Goal: Transaction & Acquisition: Purchase product/service

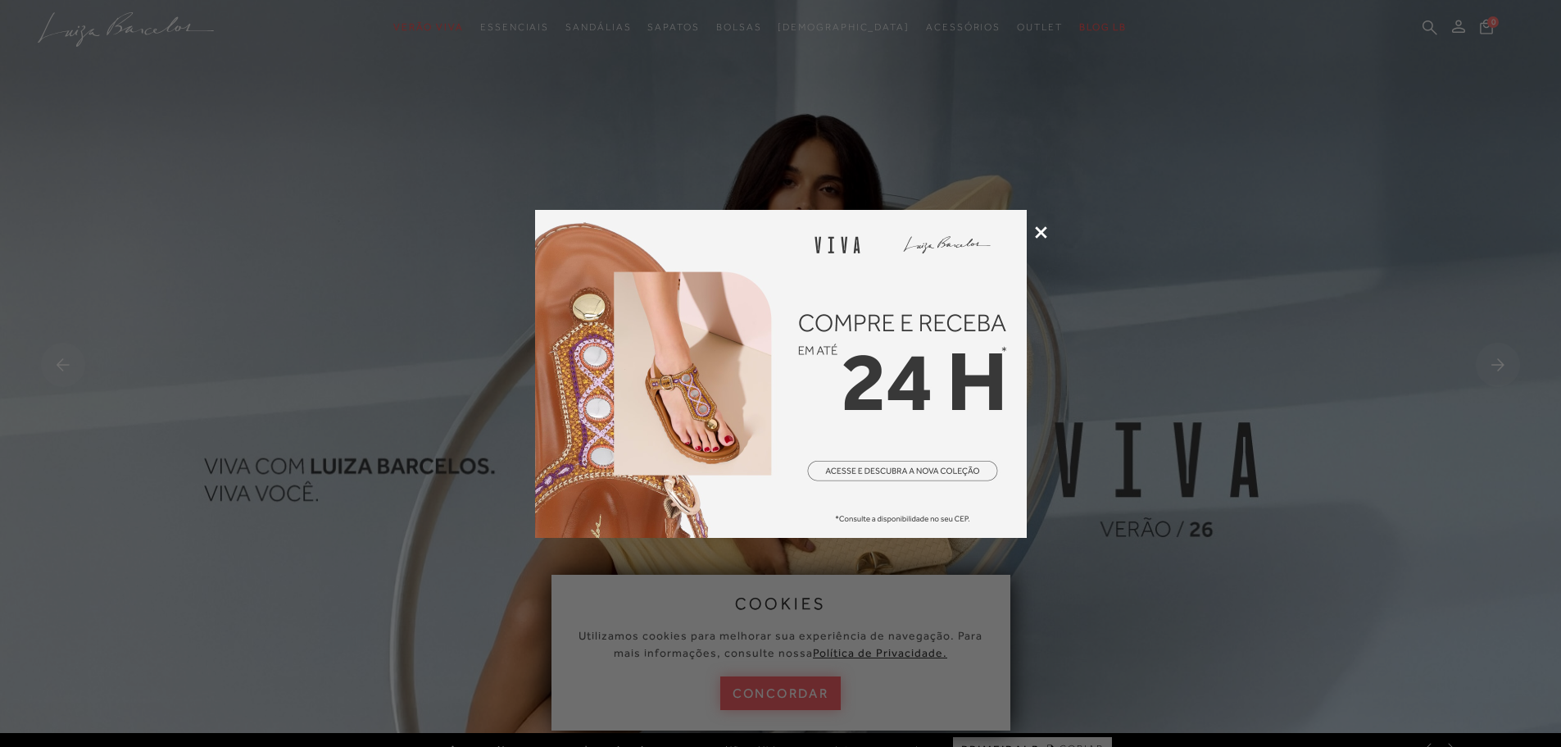
click at [1046, 238] on div at bounding box center [780, 373] width 1561 height 747
click at [1041, 234] on icon at bounding box center [1041, 232] width 12 height 12
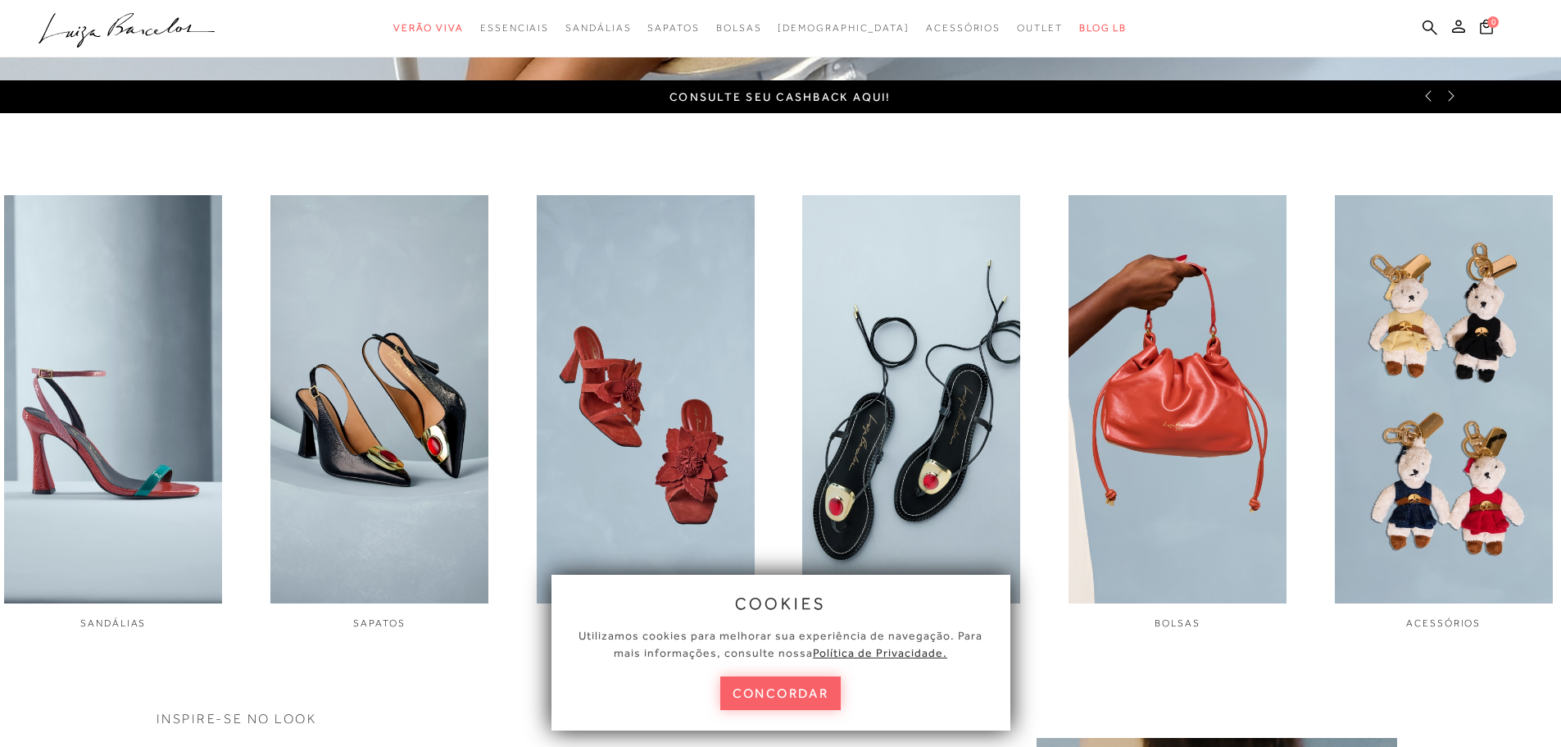
scroll to position [653, 0]
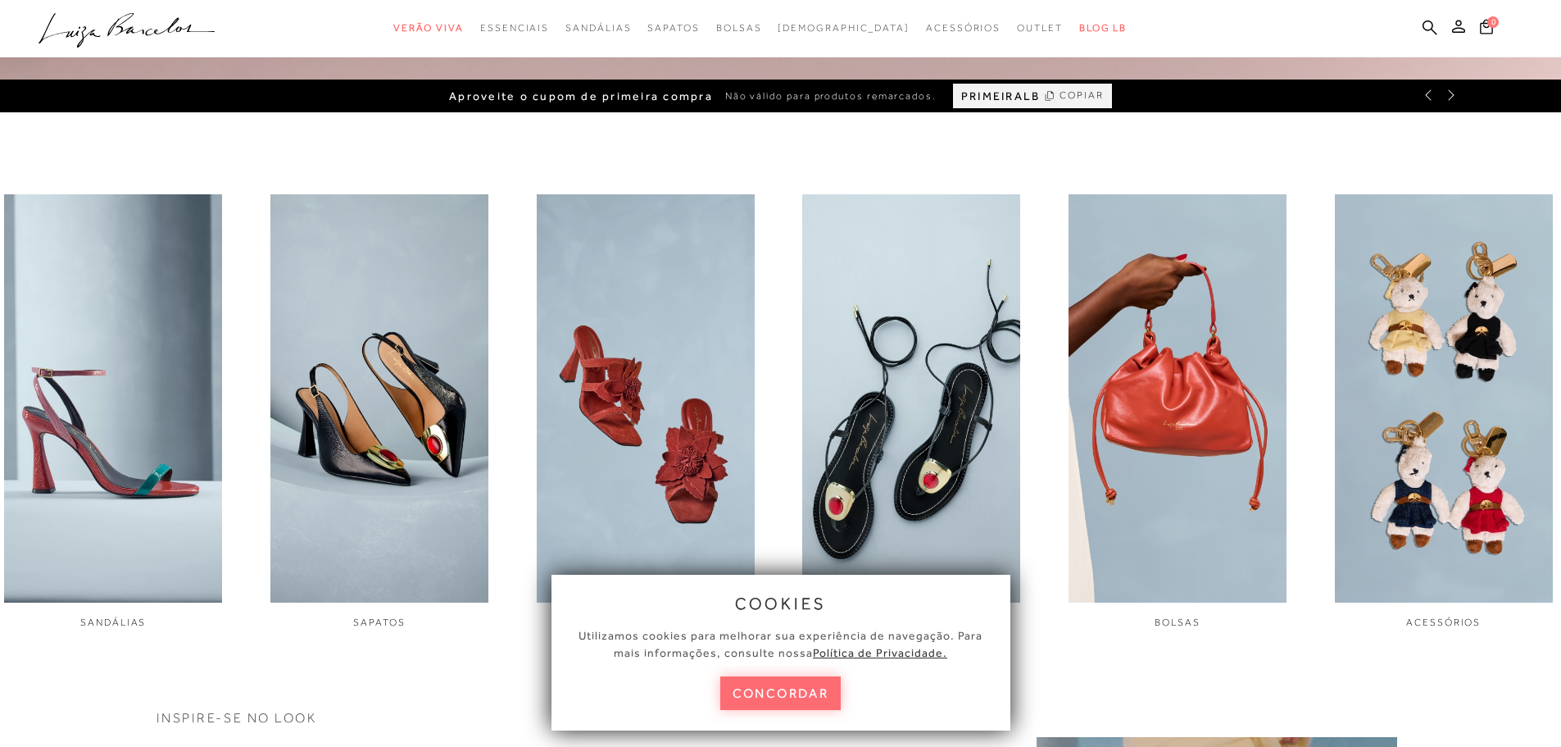
click at [761, 676] on button "concordar" at bounding box center [780, 693] width 121 height 34
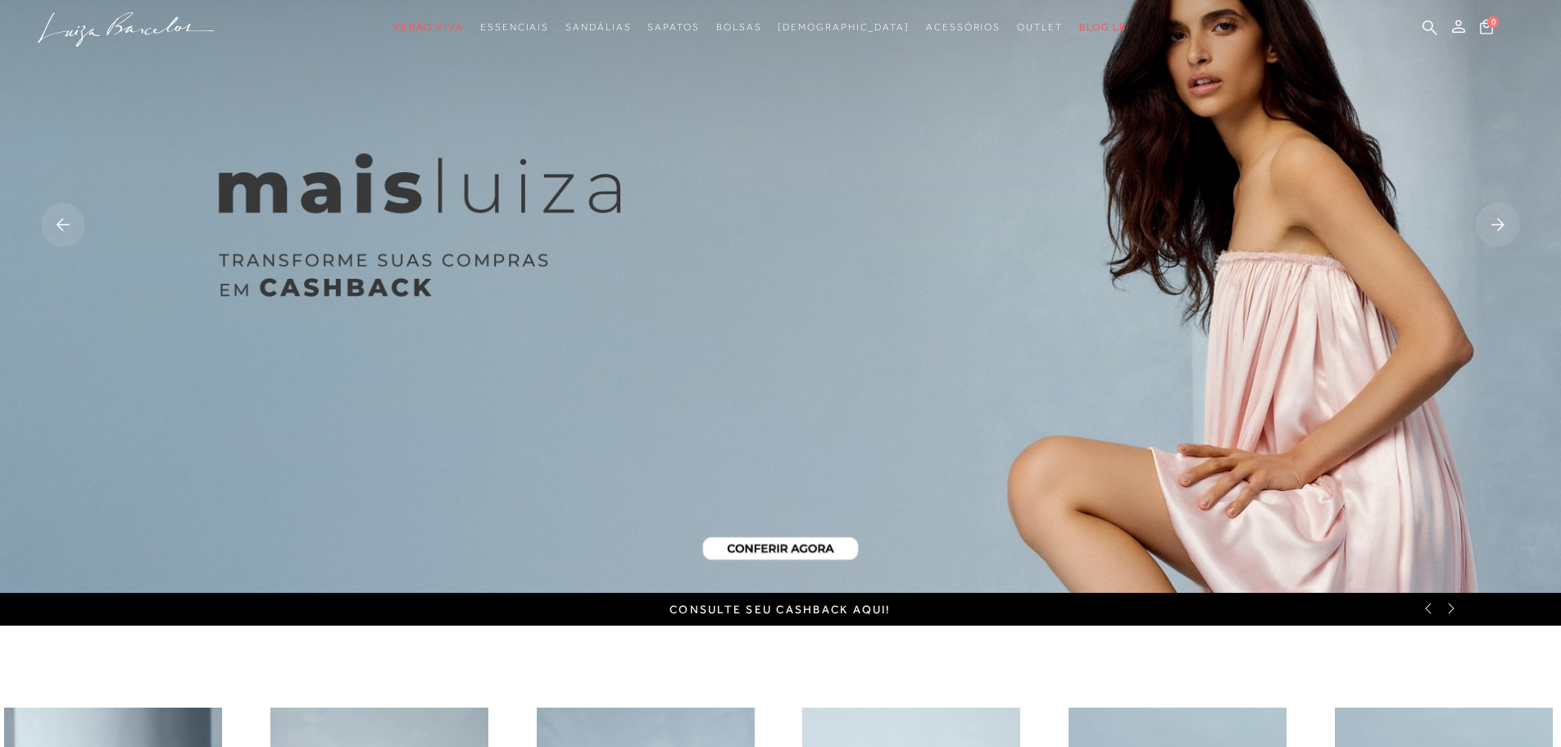
scroll to position [0, 0]
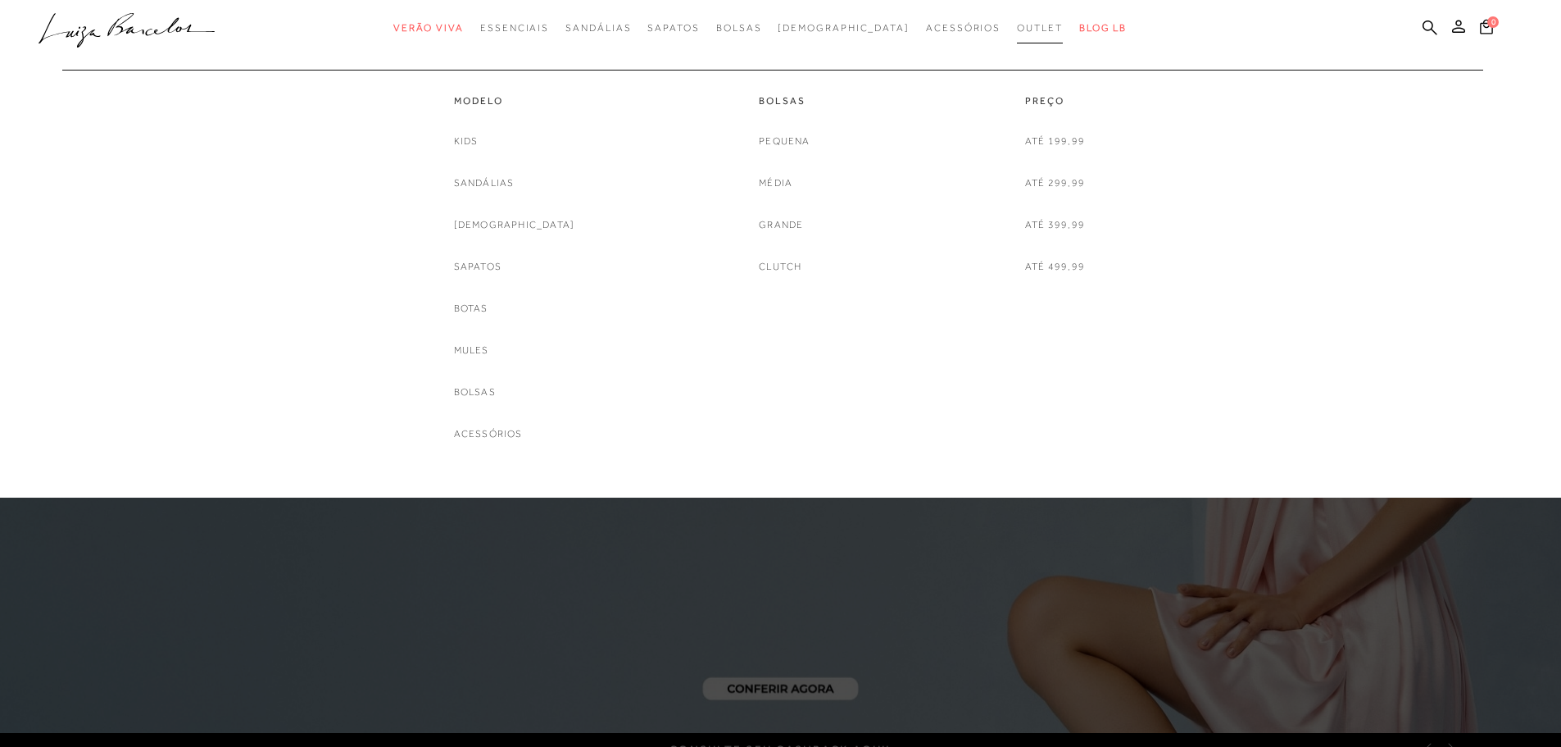
click at [1017, 25] on span "Outlet" at bounding box center [1040, 27] width 46 height 11
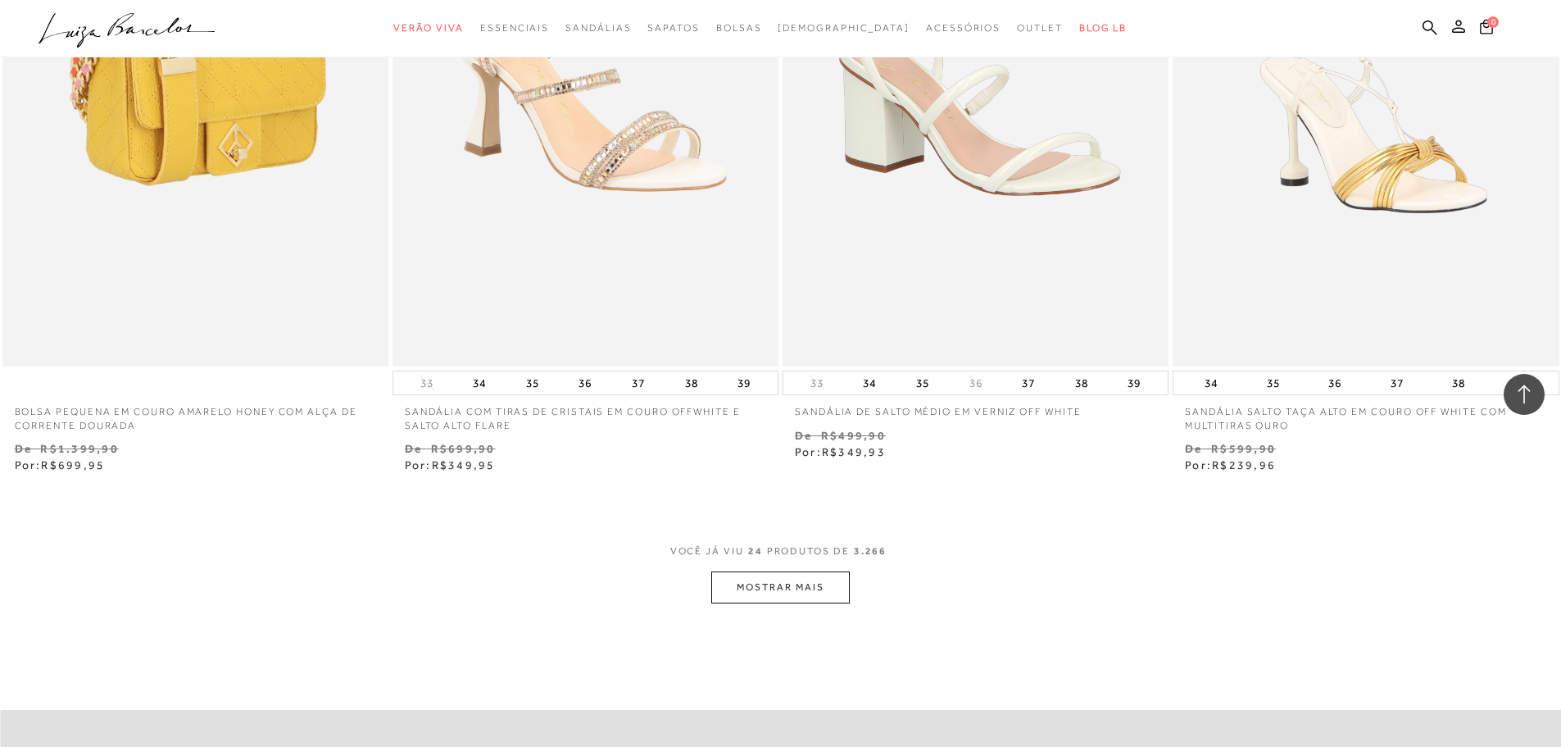
scroll to position [3851, 0]
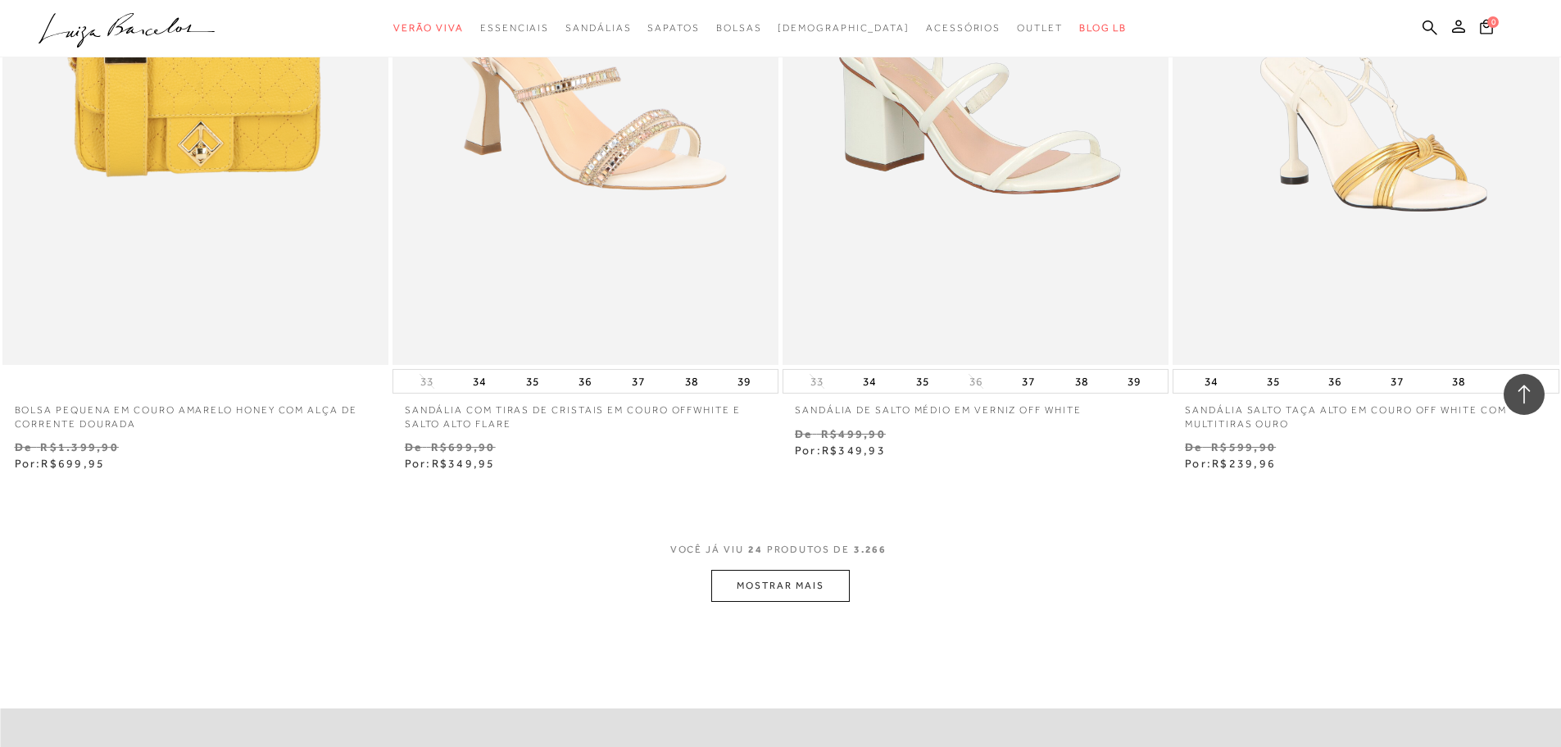
click at [816, 591] on button "MOSTRAR MAIS" at bounding box center [780, 586] width 138 height 32
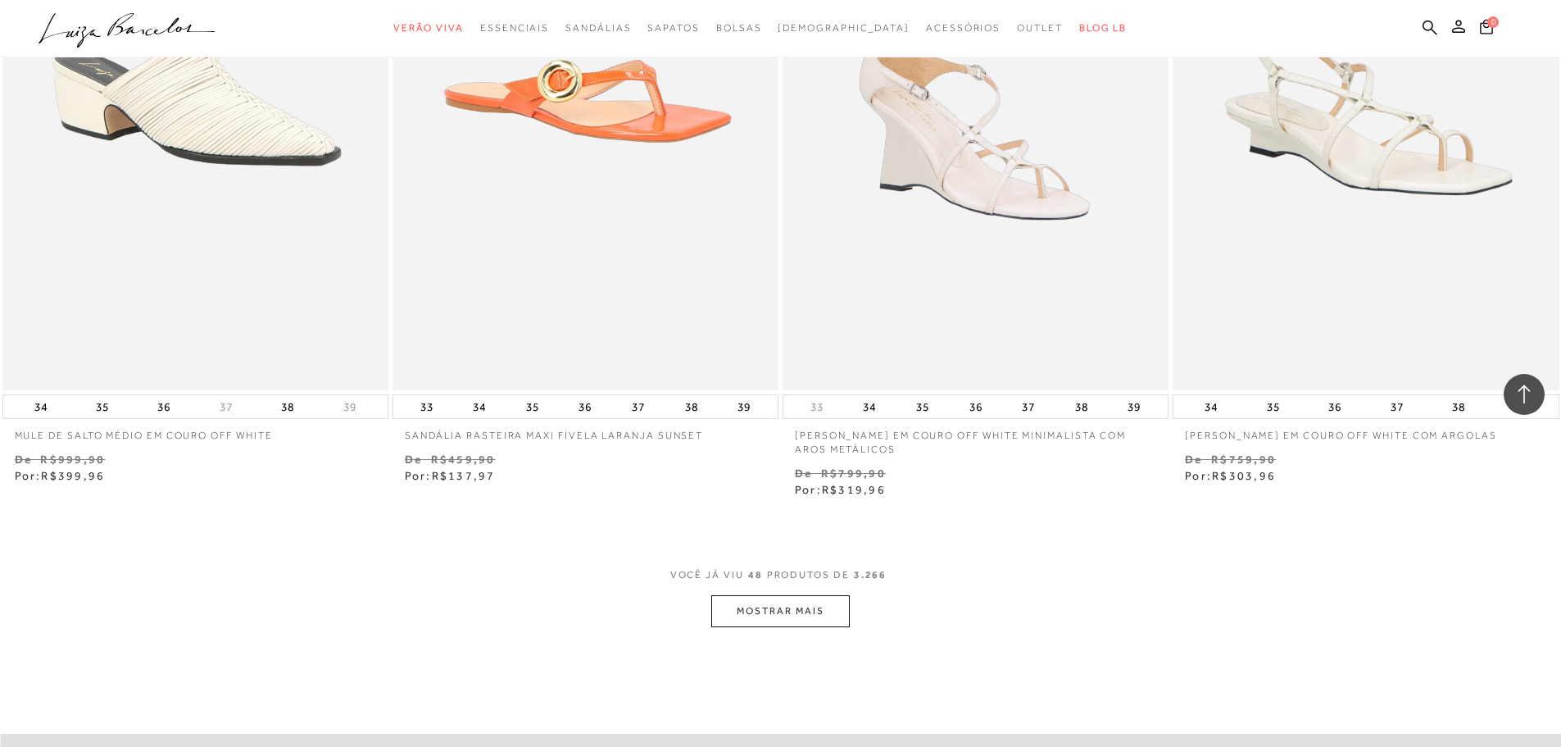
scroll to position [8358, 0]
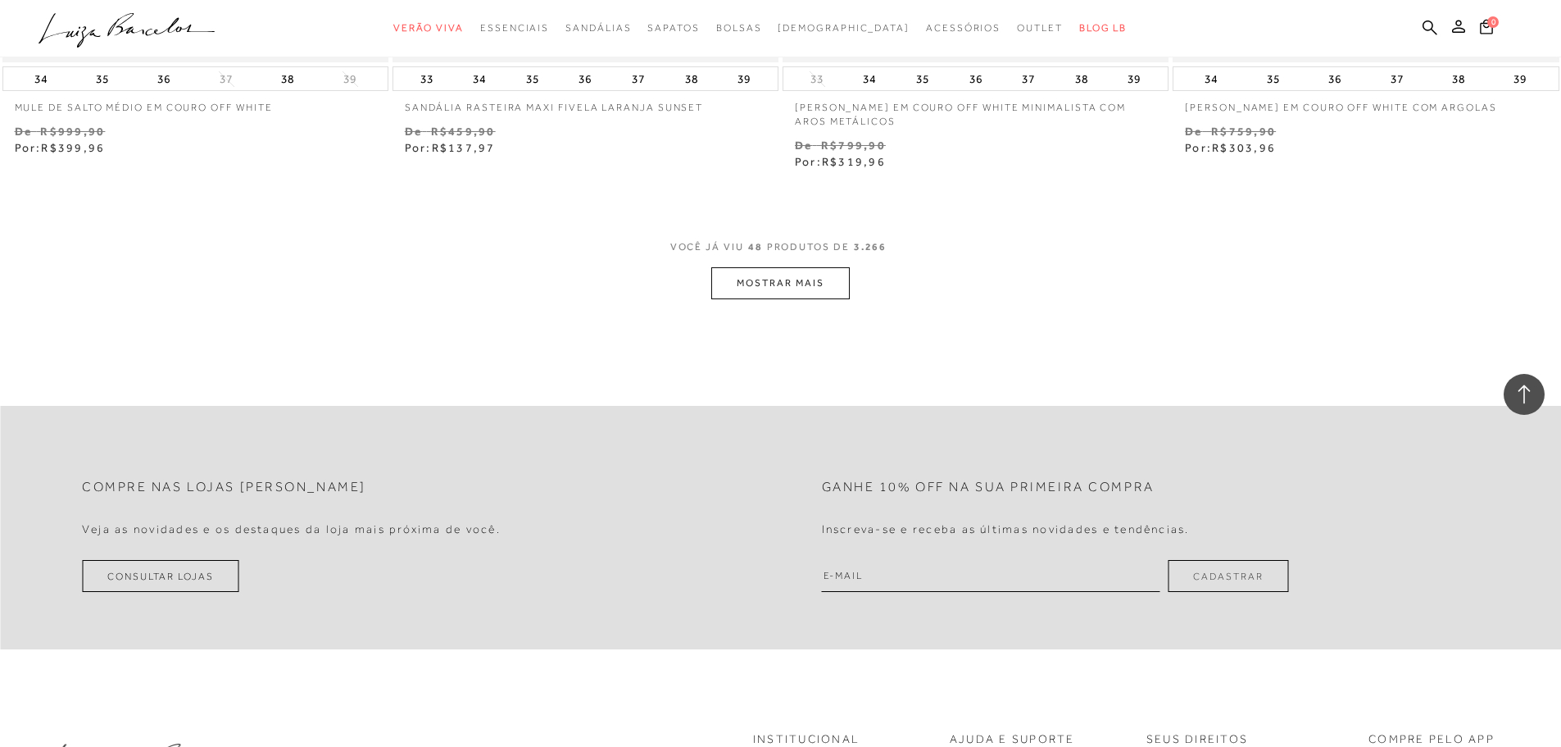
click at [814, 289] on button "MOSTRAR MAIS" at bounding box center [780, 283] width 138 height 32
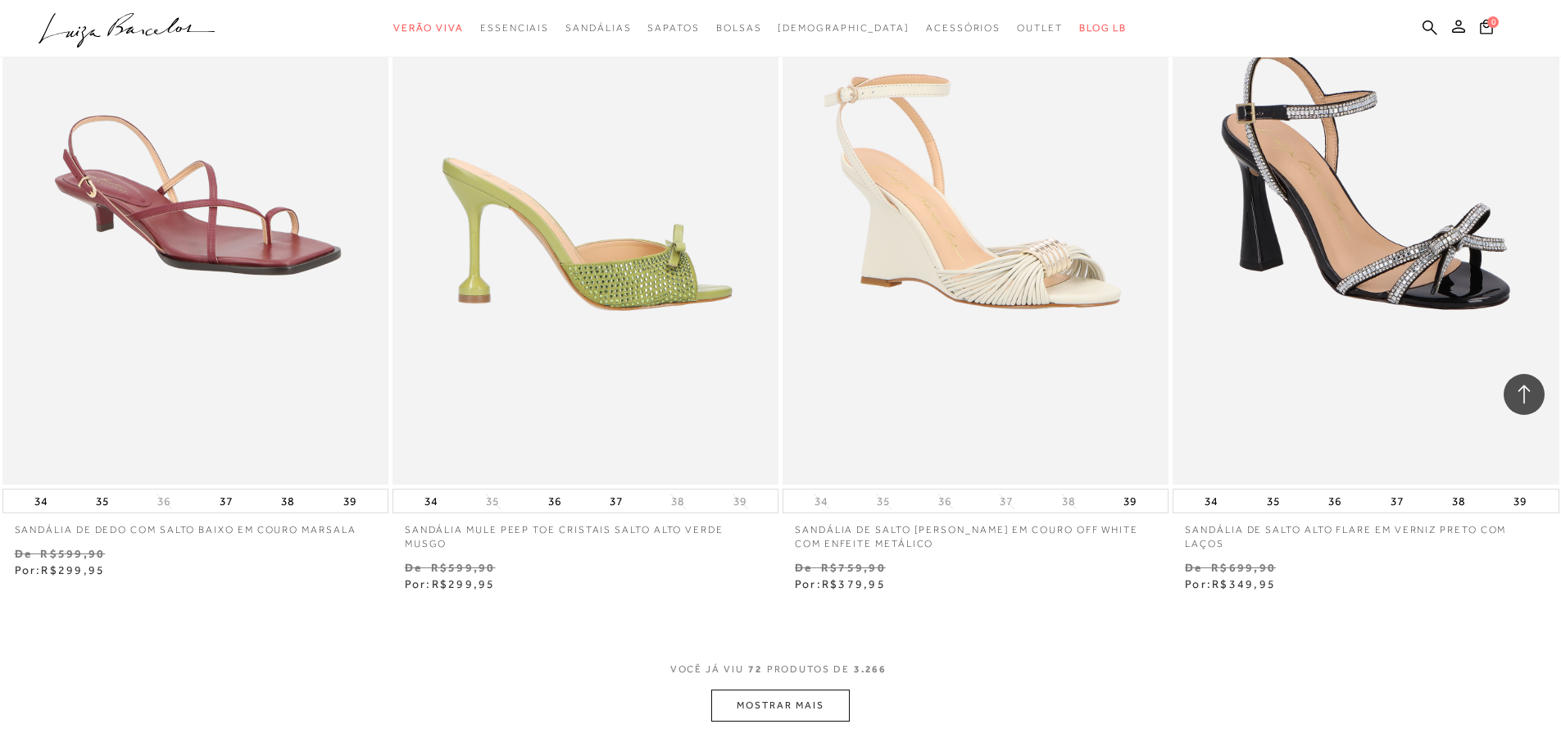
scroll to position [12210, 0]
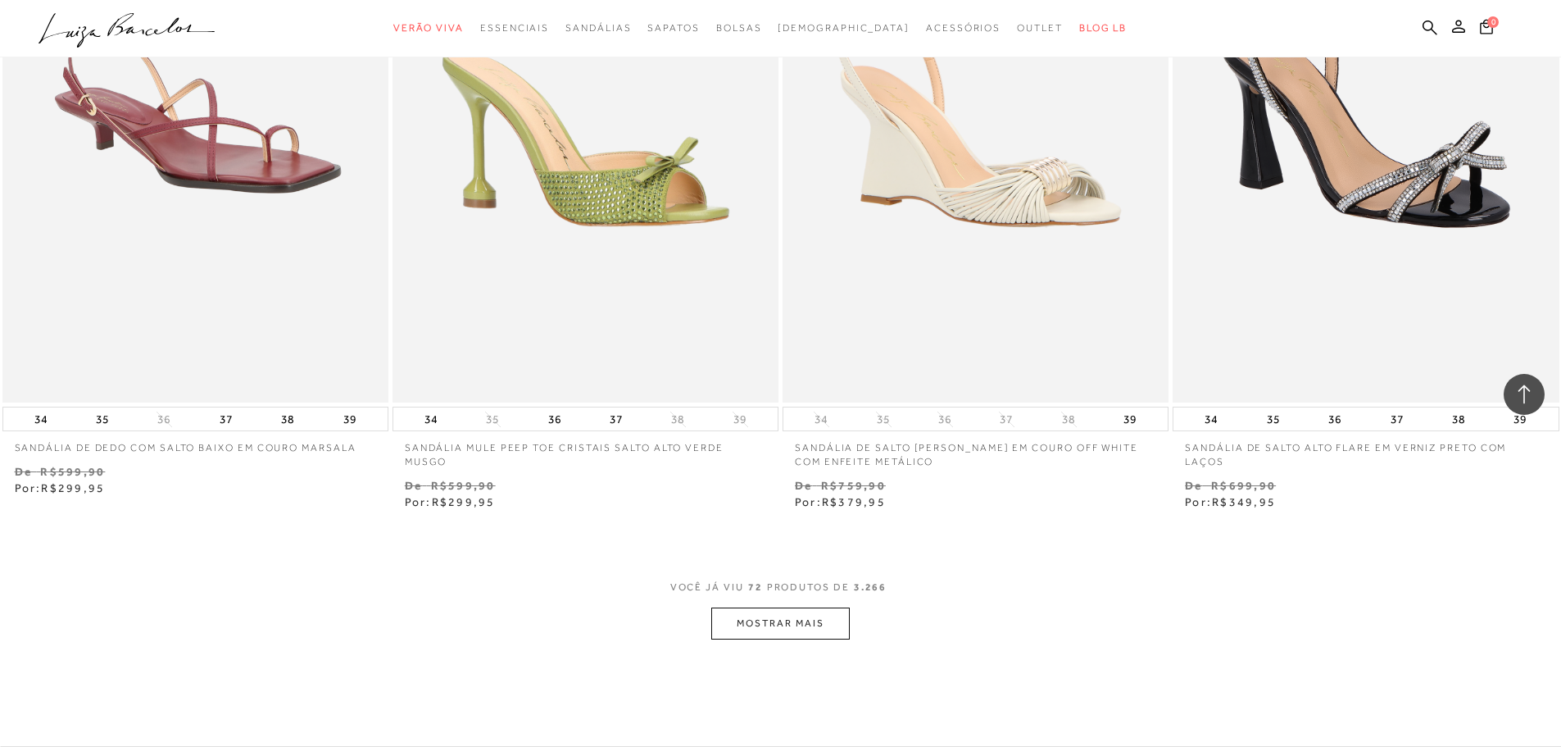
click at [763, 633] on button "MOSTRAR MAIS" at bounding box center [780, 623] width 138 height 32
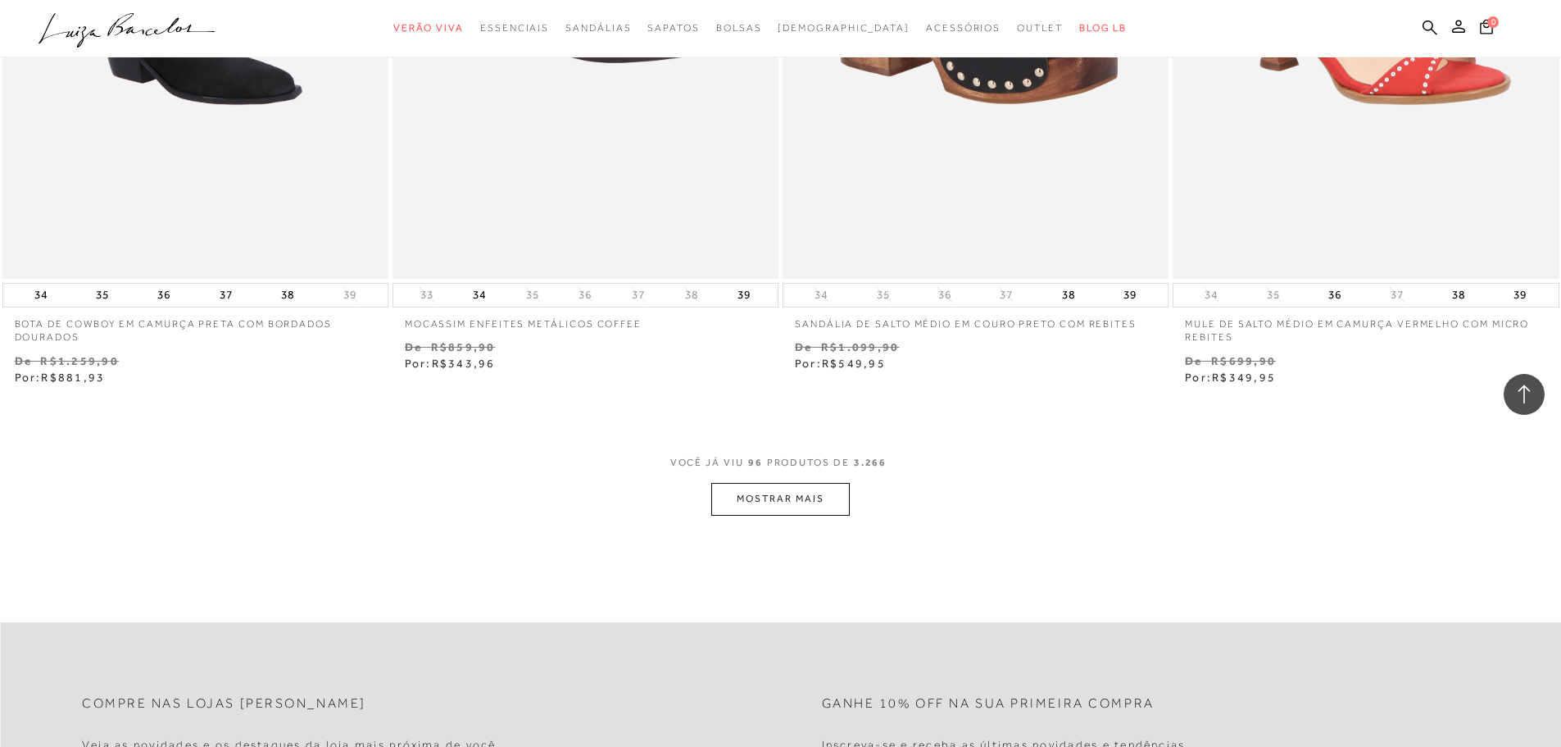
scroll to position [16716, 0]
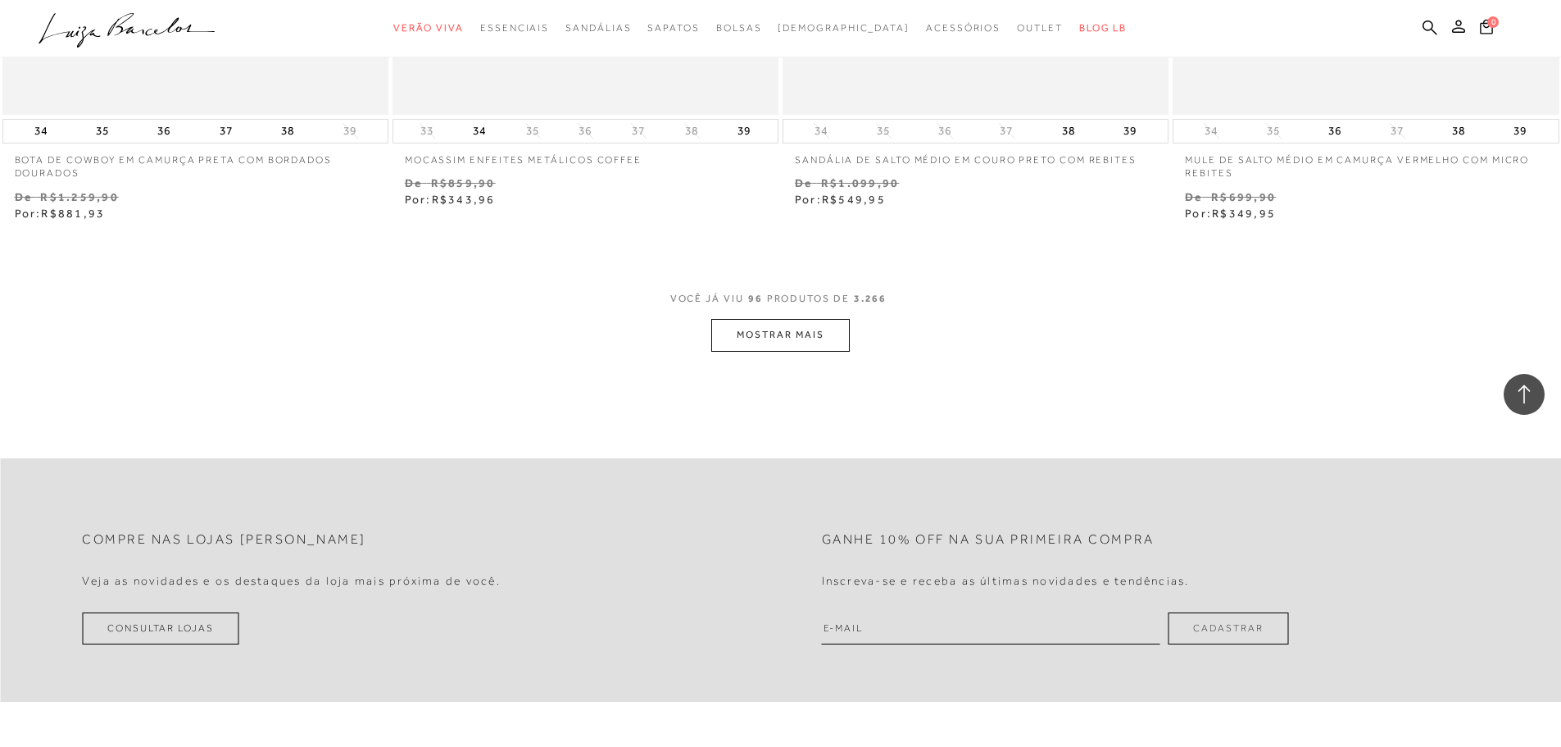
click at [766, 328] on button "MOSTRAR MAIS" at bounding box center [780, 335] width 138 height 32
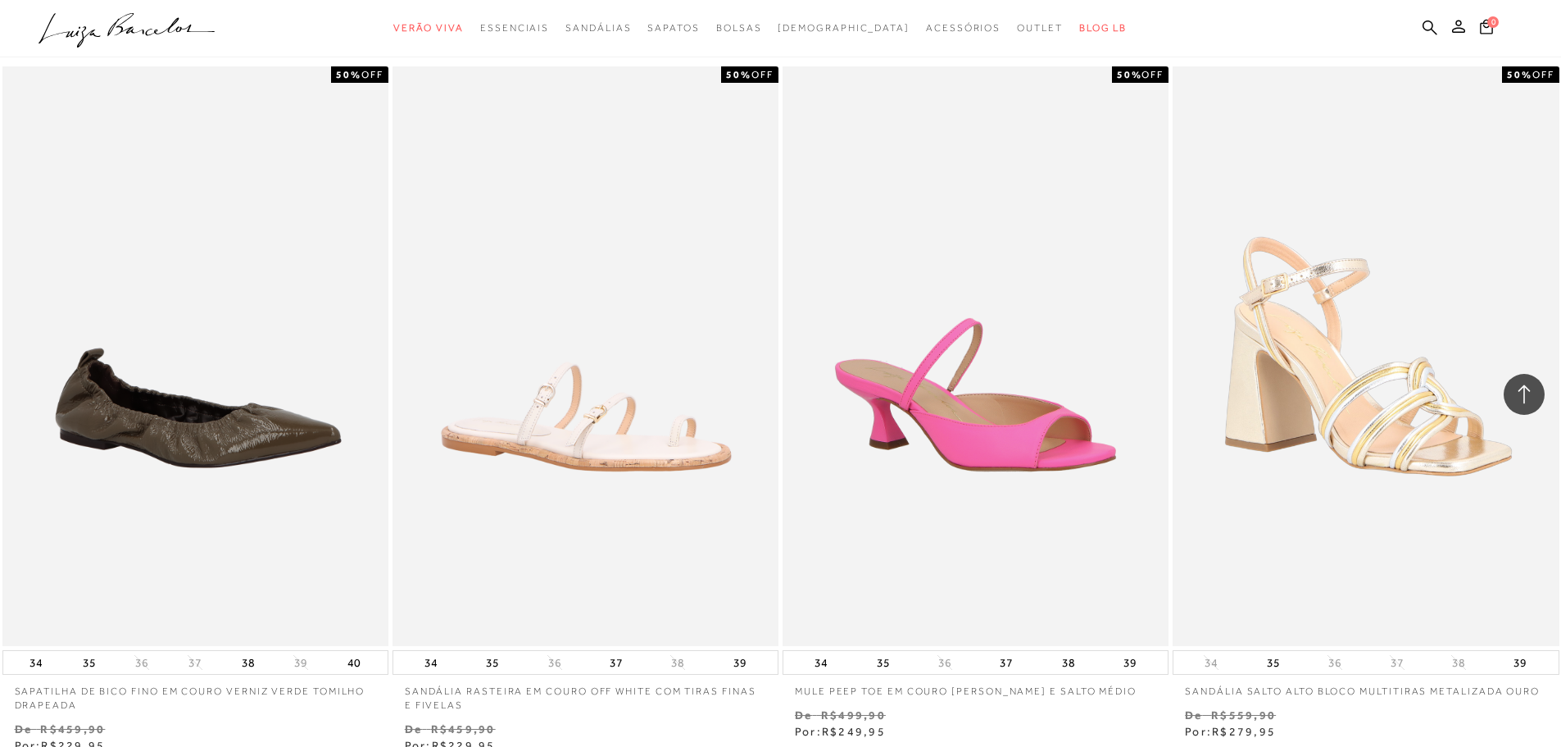
scroll to position [20814, 0]
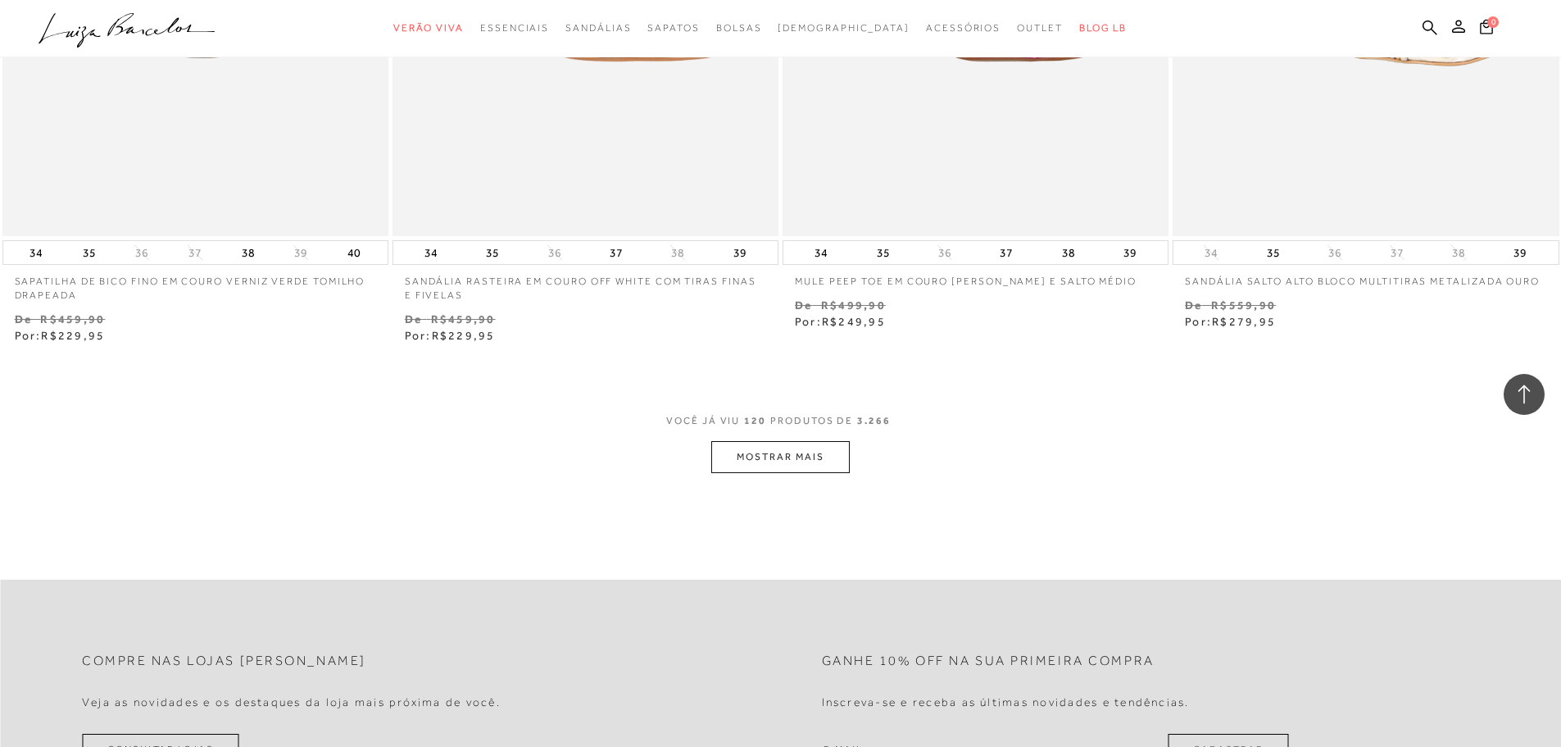
click at [816, 452] on button "MOSTRAR MAIS" at bounding box center [780, 457] width 138 height 32
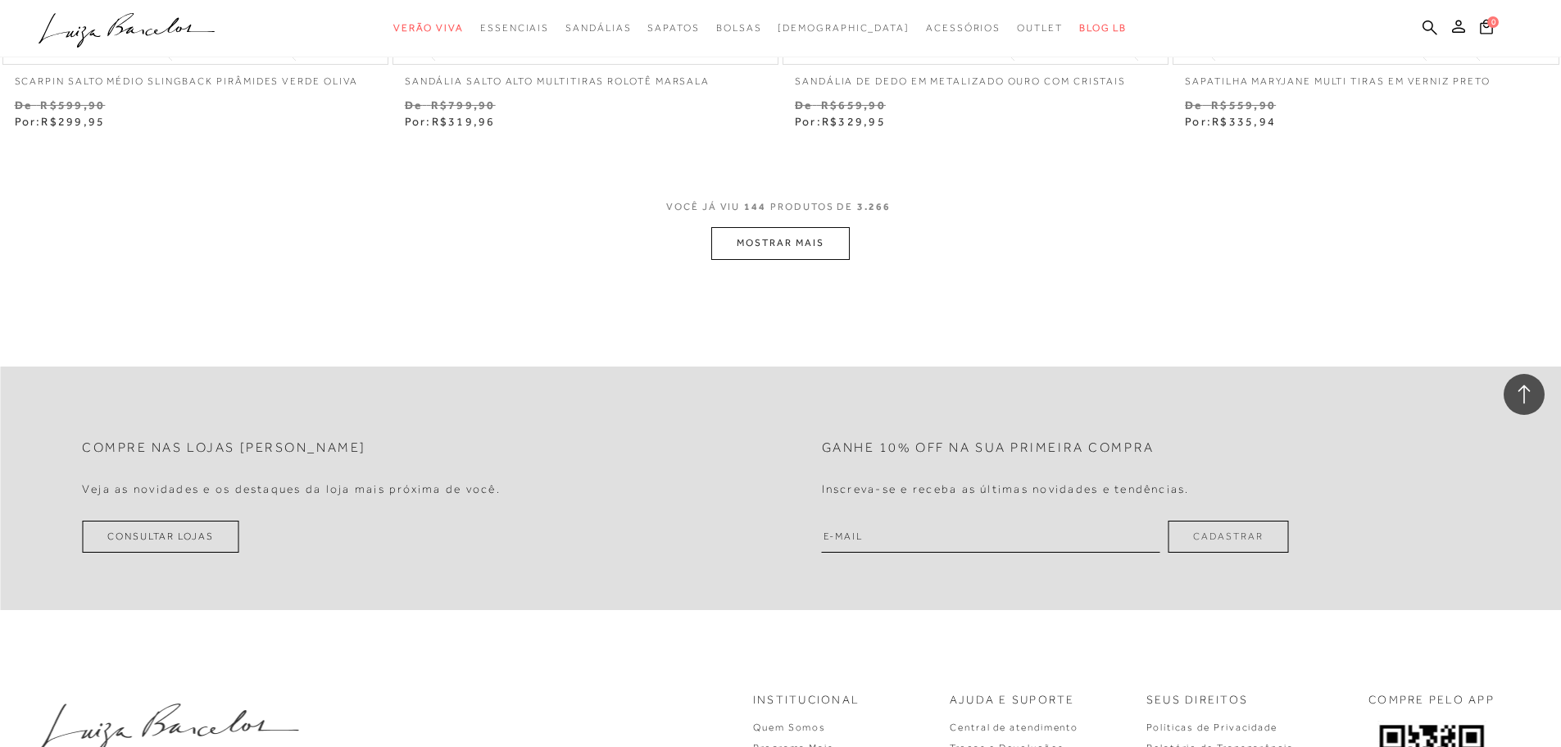
scroll to position [25239, 0]
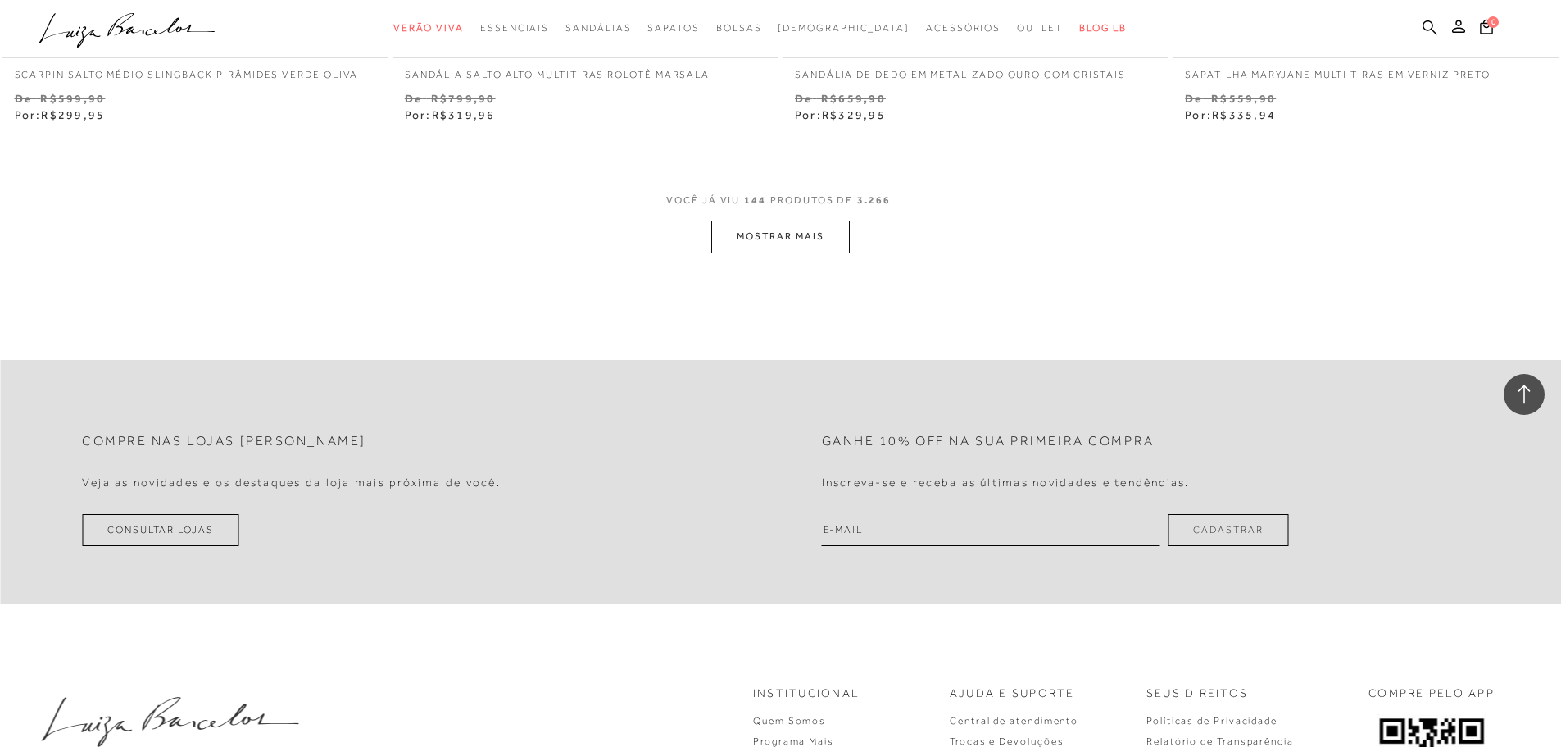
click at [772, 232] on button "MOSTRAR MAIS" at bounding box center [780, 236] width 138 height 32
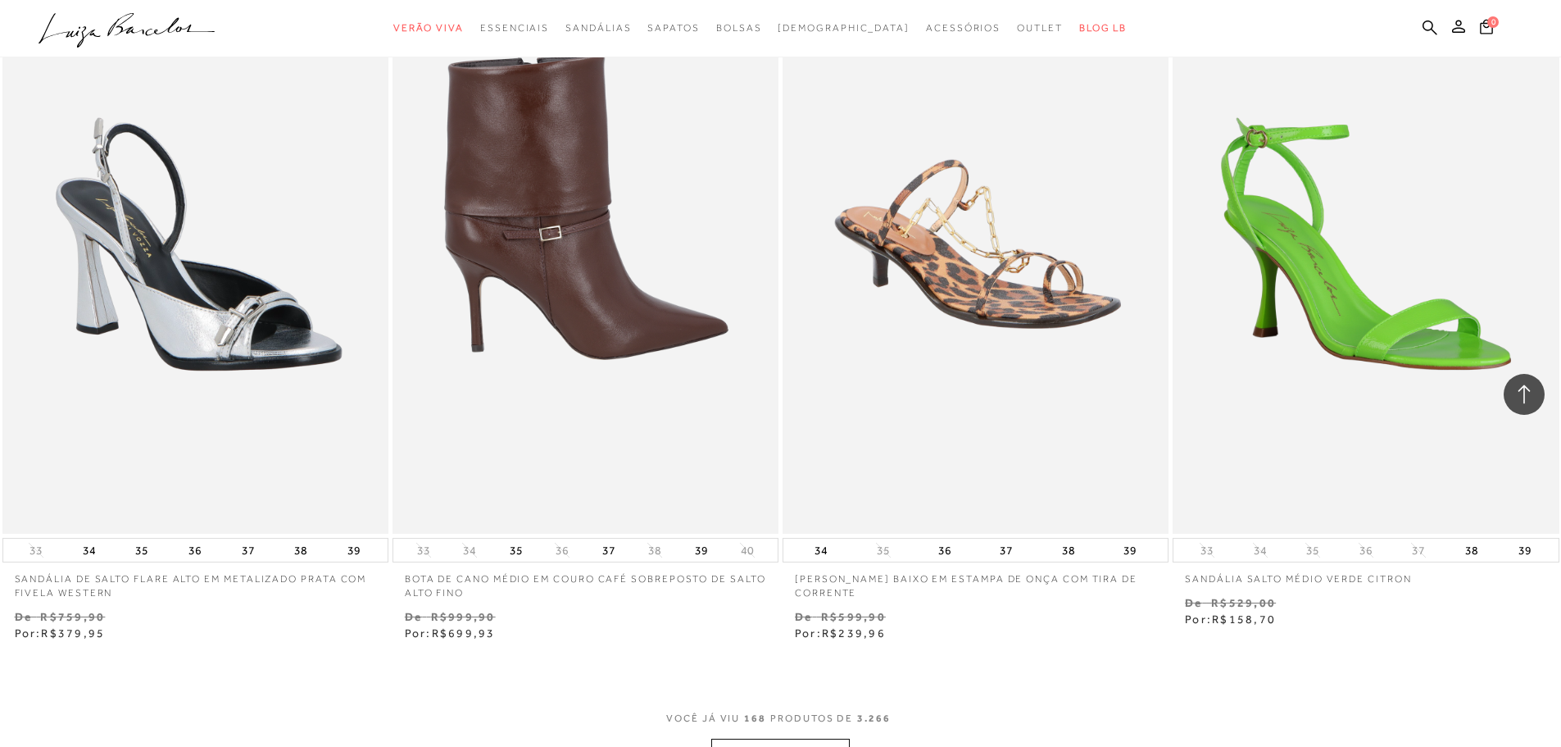
scroll to position [29418, 0]
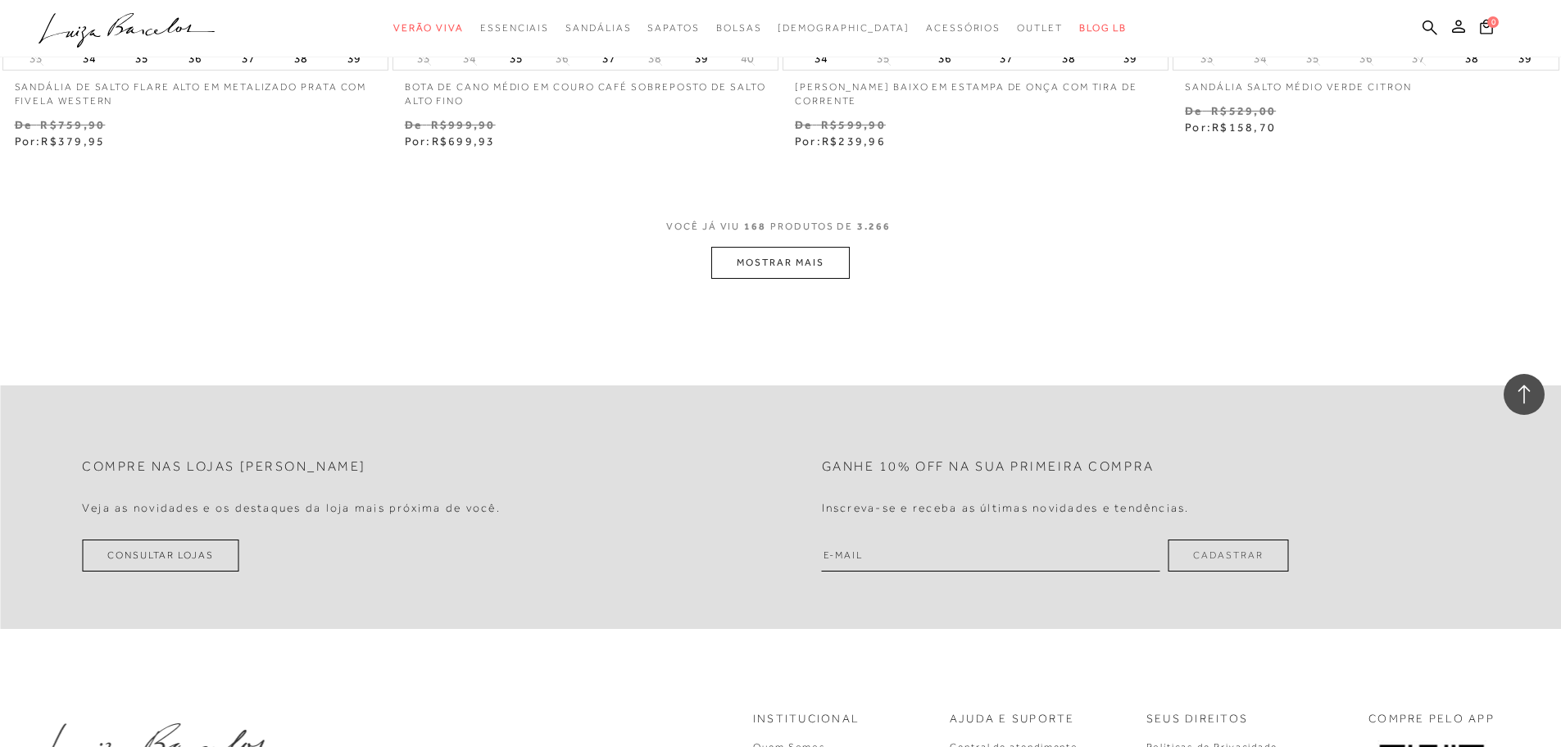
click at [846, 258] on button "MOSTRAR MAIS" at bounding box center [780, 263] width 138 height 32
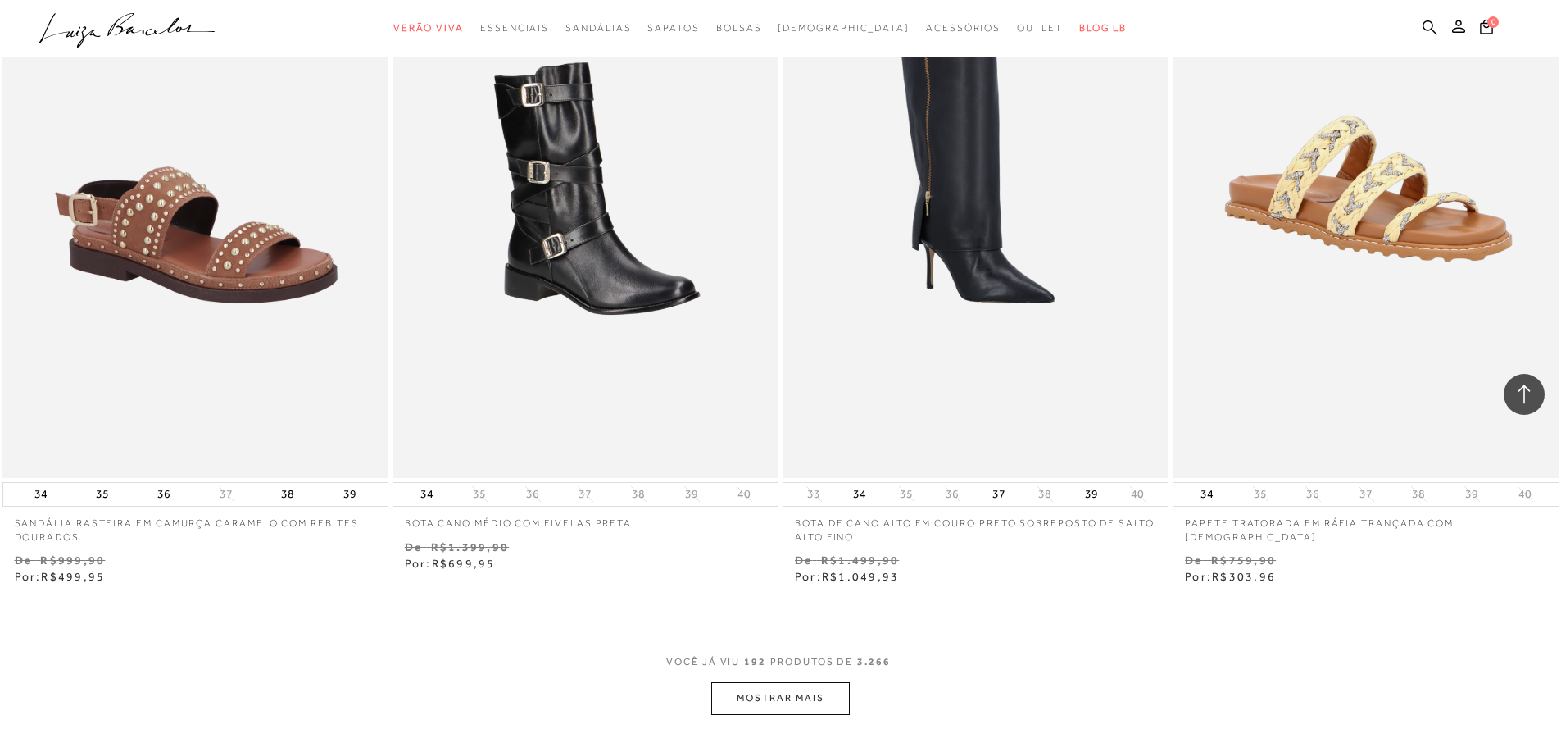
scroll to position [33679, 0]
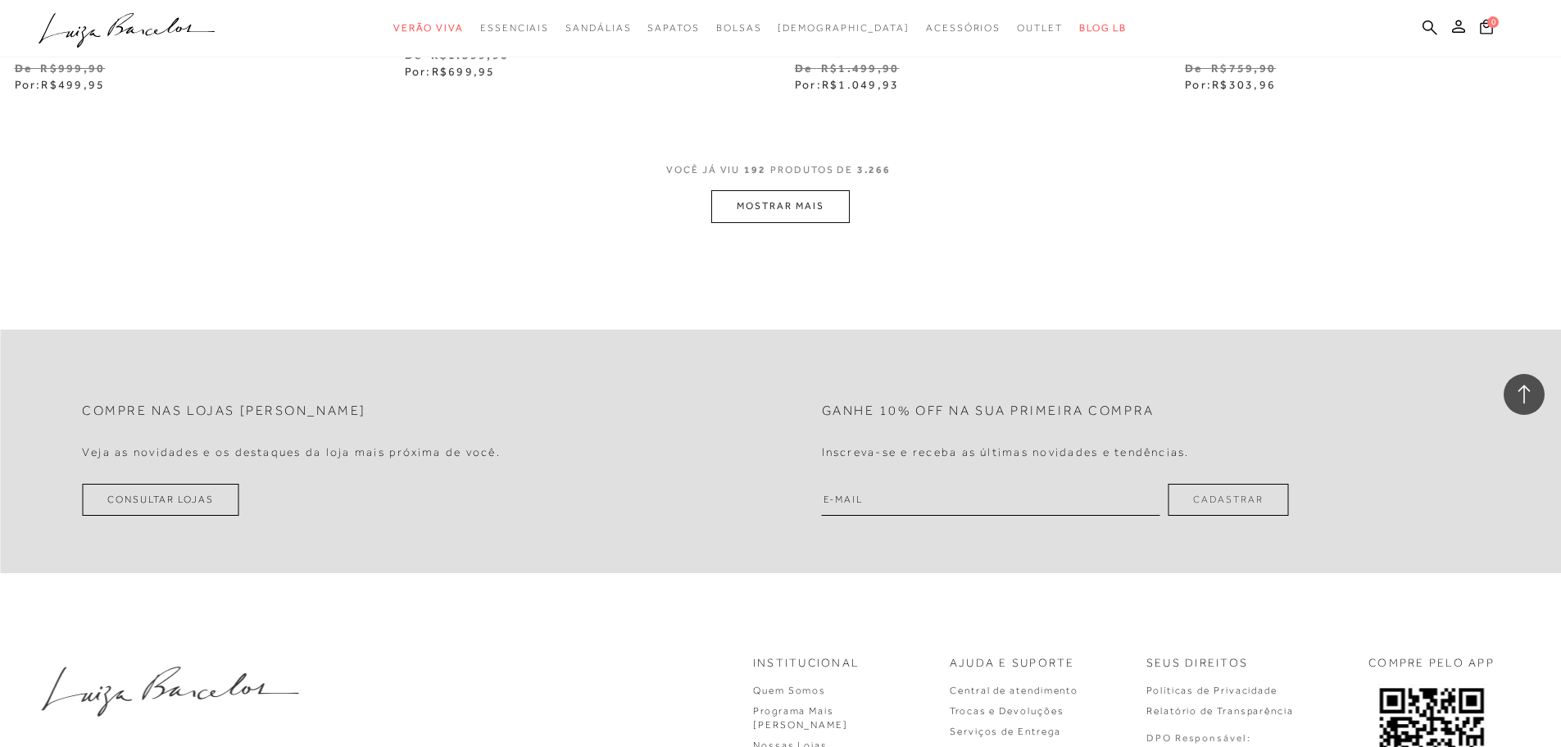
click at [769, 217] on button "MOSTRAR MAIS" at bounding box center [780, 206] width 138 height 32
